Goal: Information Seeking & Learning: Learn about a topic

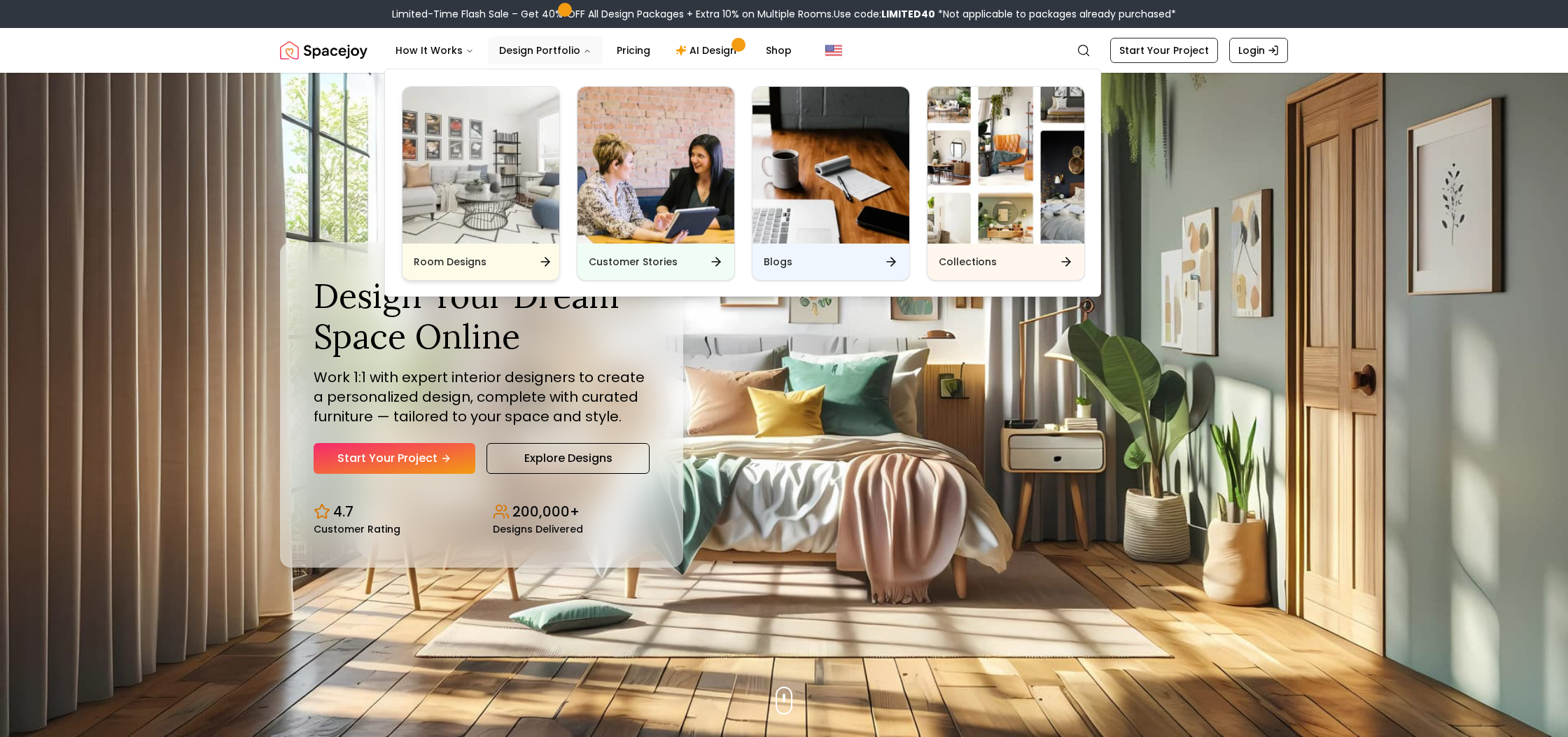
click at [513, 177] on img "Main" at bounding box center [480, 164] width 157 height 156
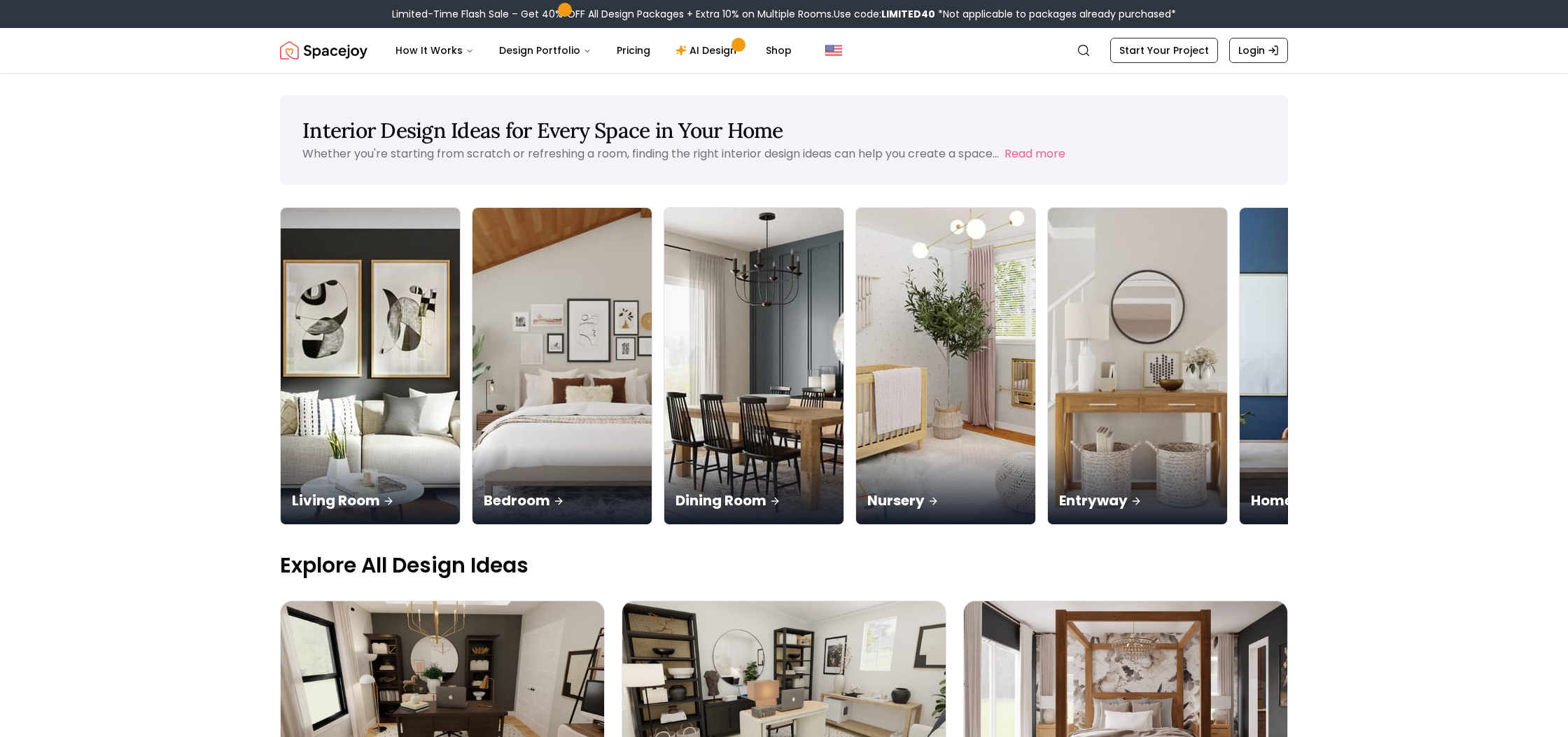
click at [1427, 330] on img at bounding box center [1521, 366] width 188 height 332
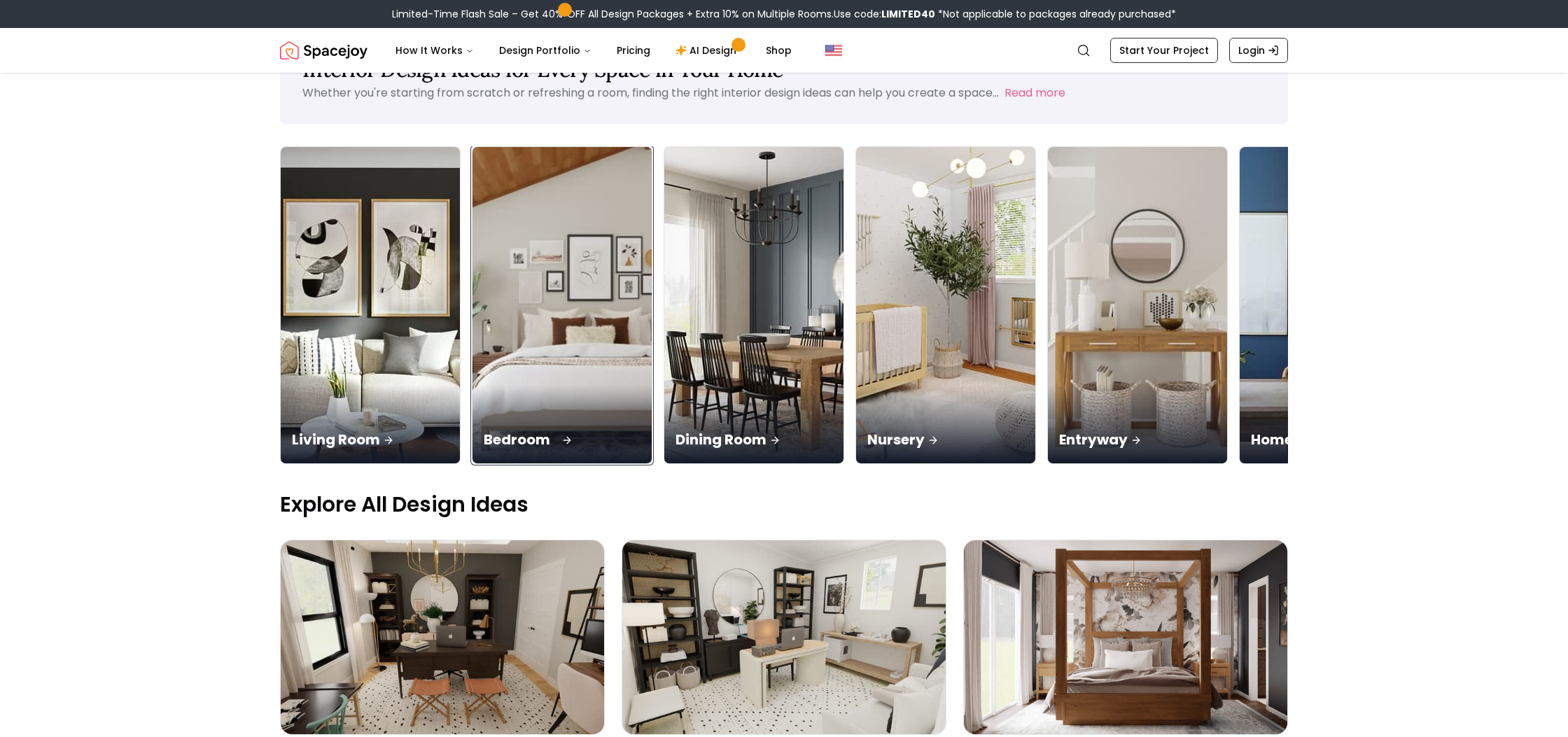
click at [490, 216] on img at bounding box center [563, 305] width 188 height 332
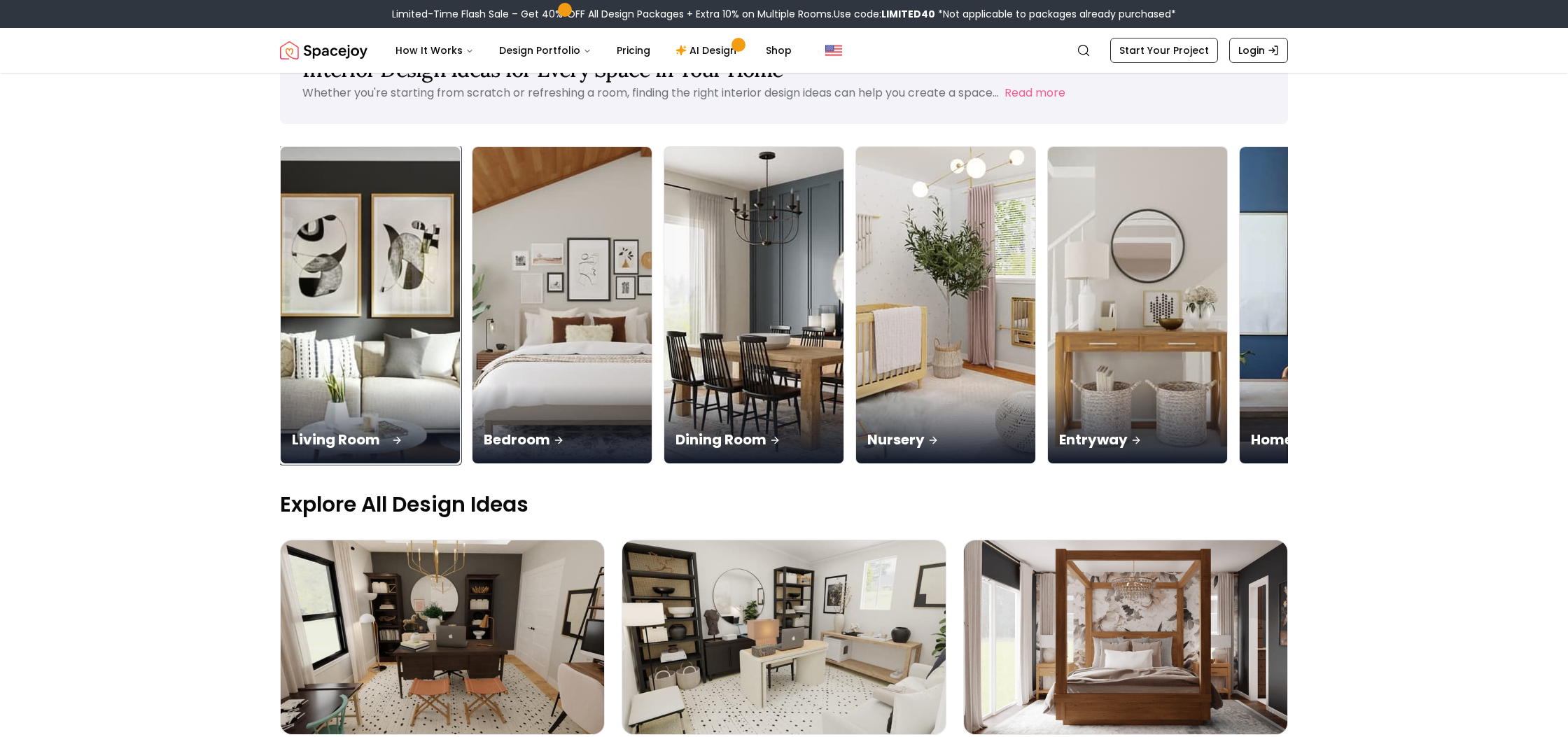
click at [347, 247] on img at bounding box center [371, 305] width 188 height 332
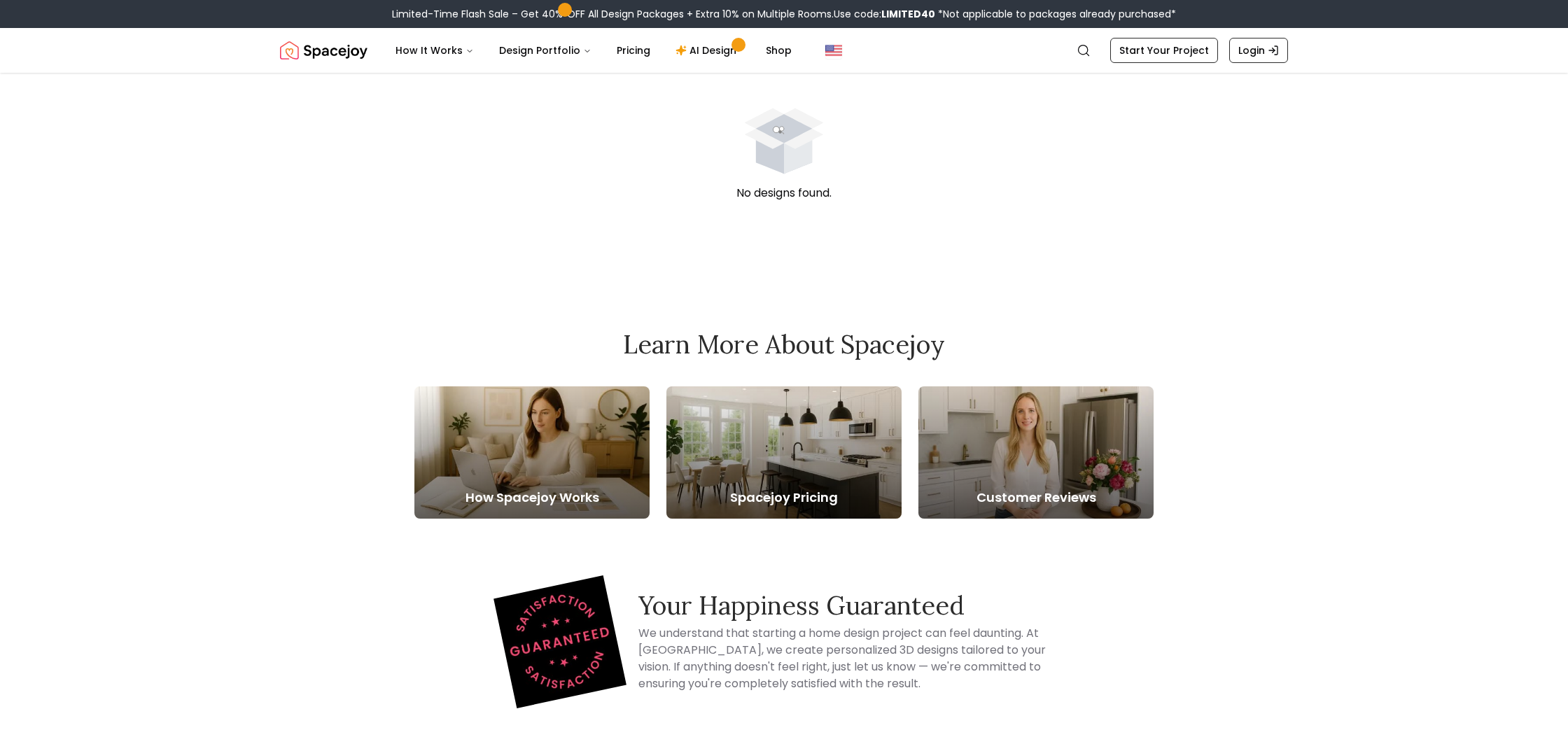
scroll to position [127, 0]
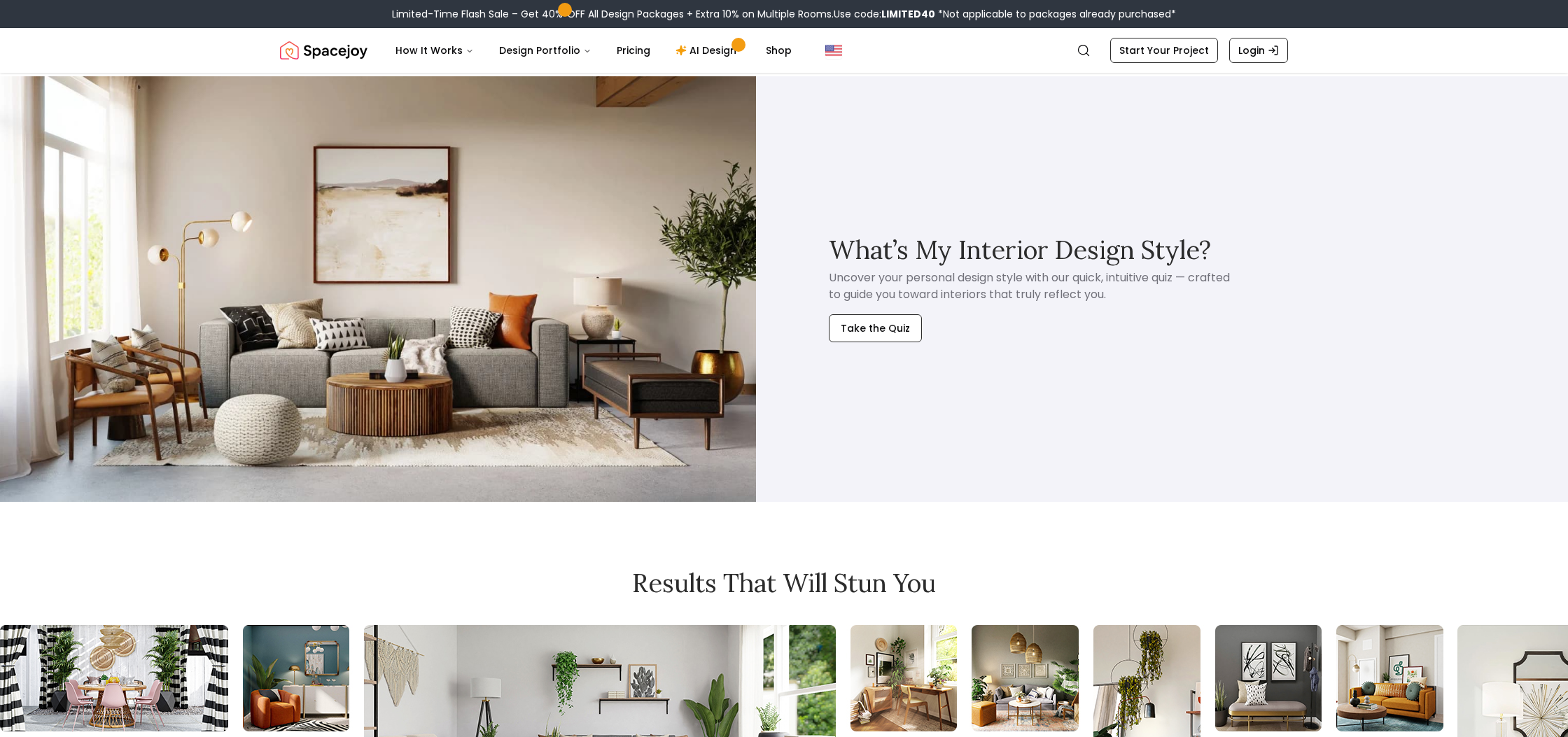
scroll to position [3971, 0]
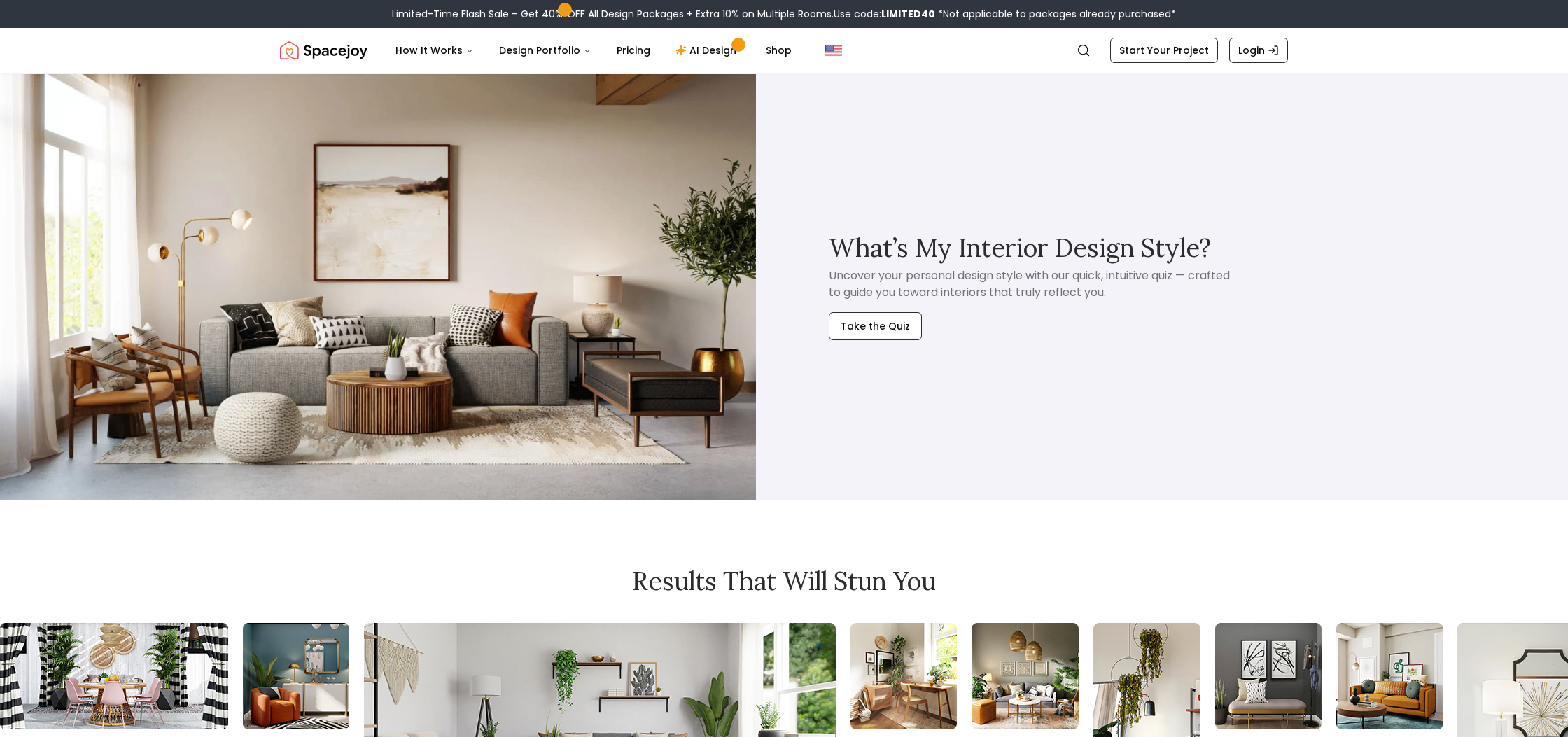
click at [434, 314] on img at bounding box center [377, 286] width 756 height 425
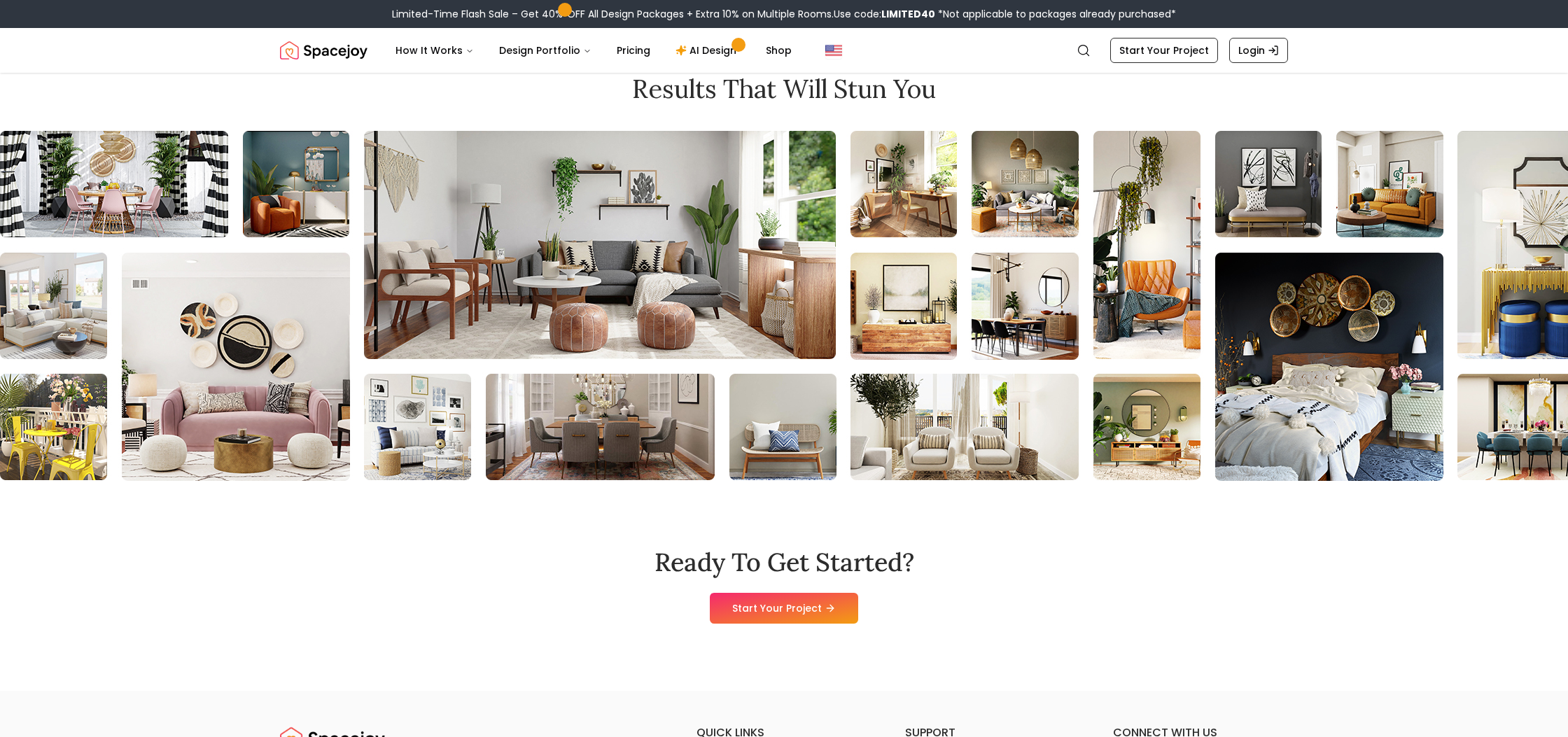
scroll to position [4473, 0]
